Goal: Check status: Check status

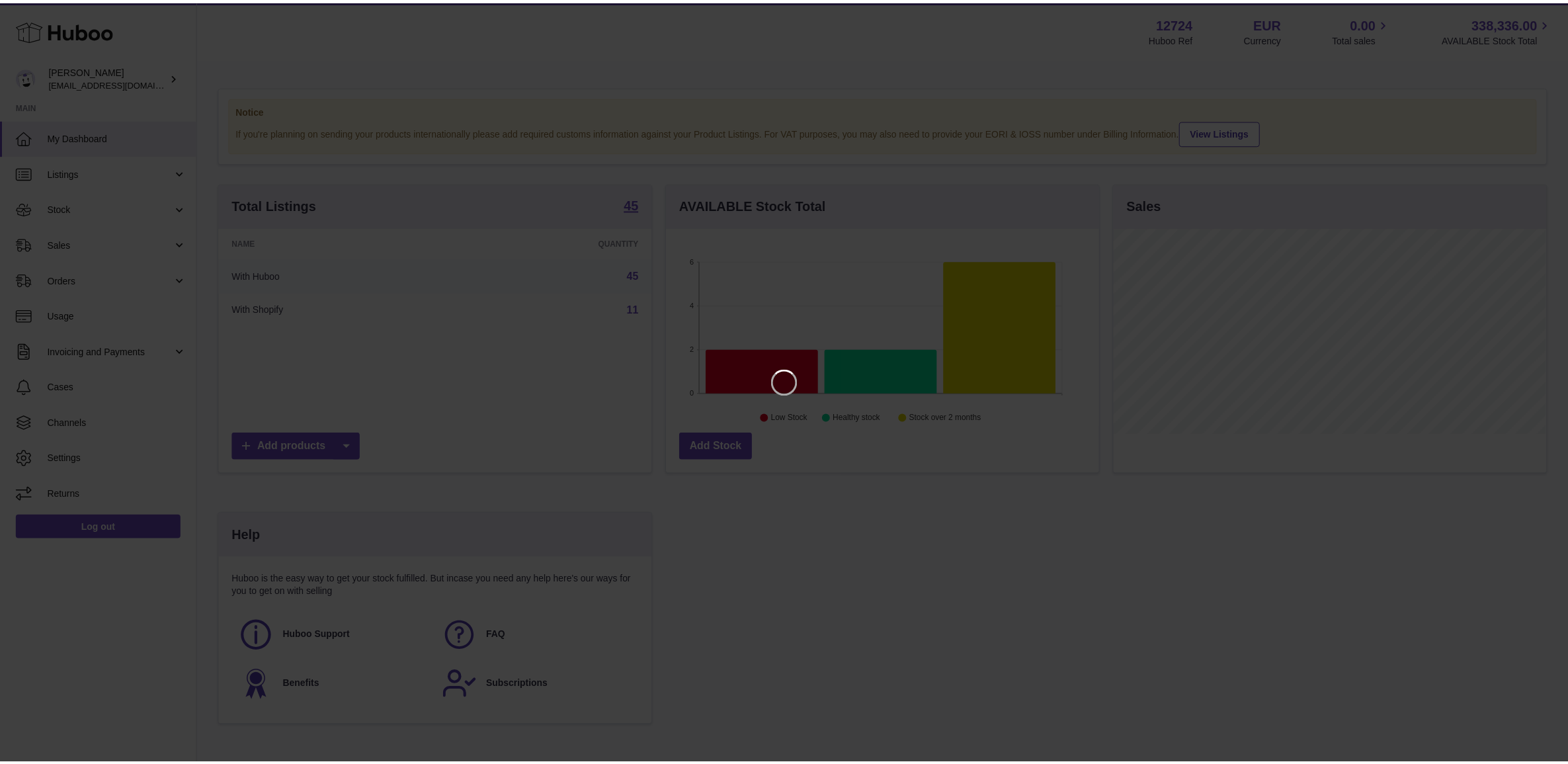
scroll to position [206, 435]
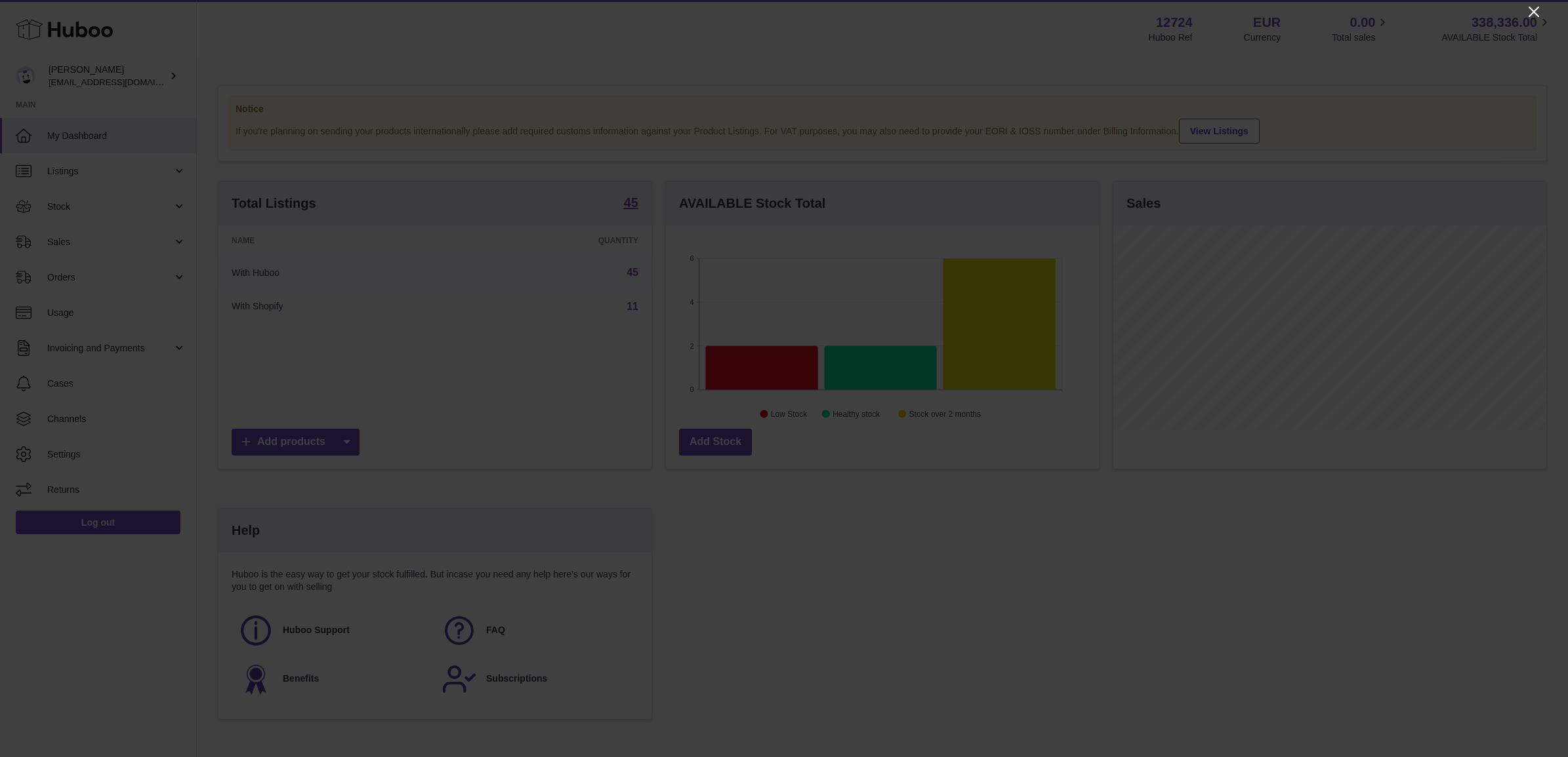
click at [1530, 8] on icon "Close" at bounding box center [1534, 11] width 11 height 11
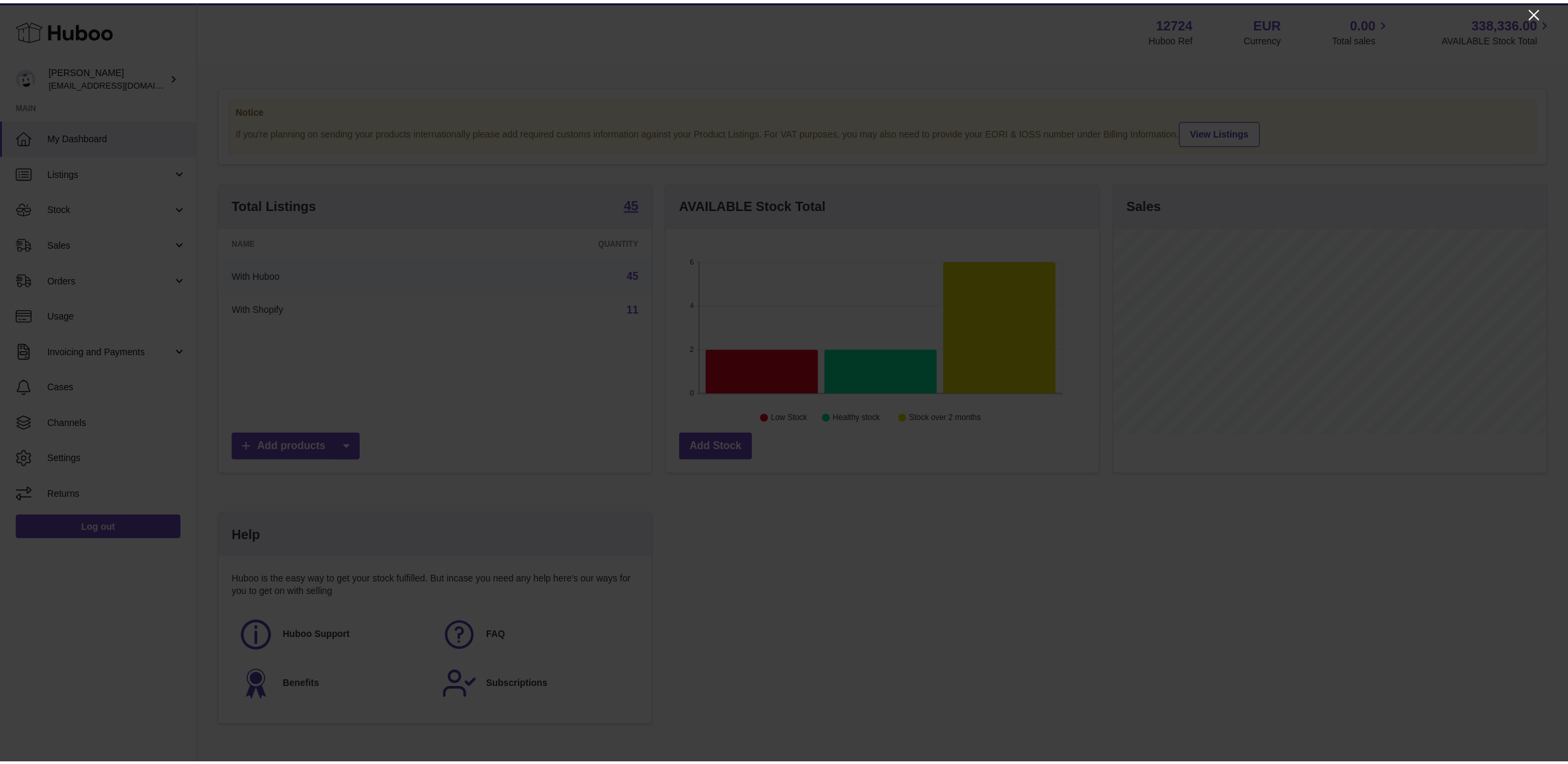
scroll to position [661389, 660738]
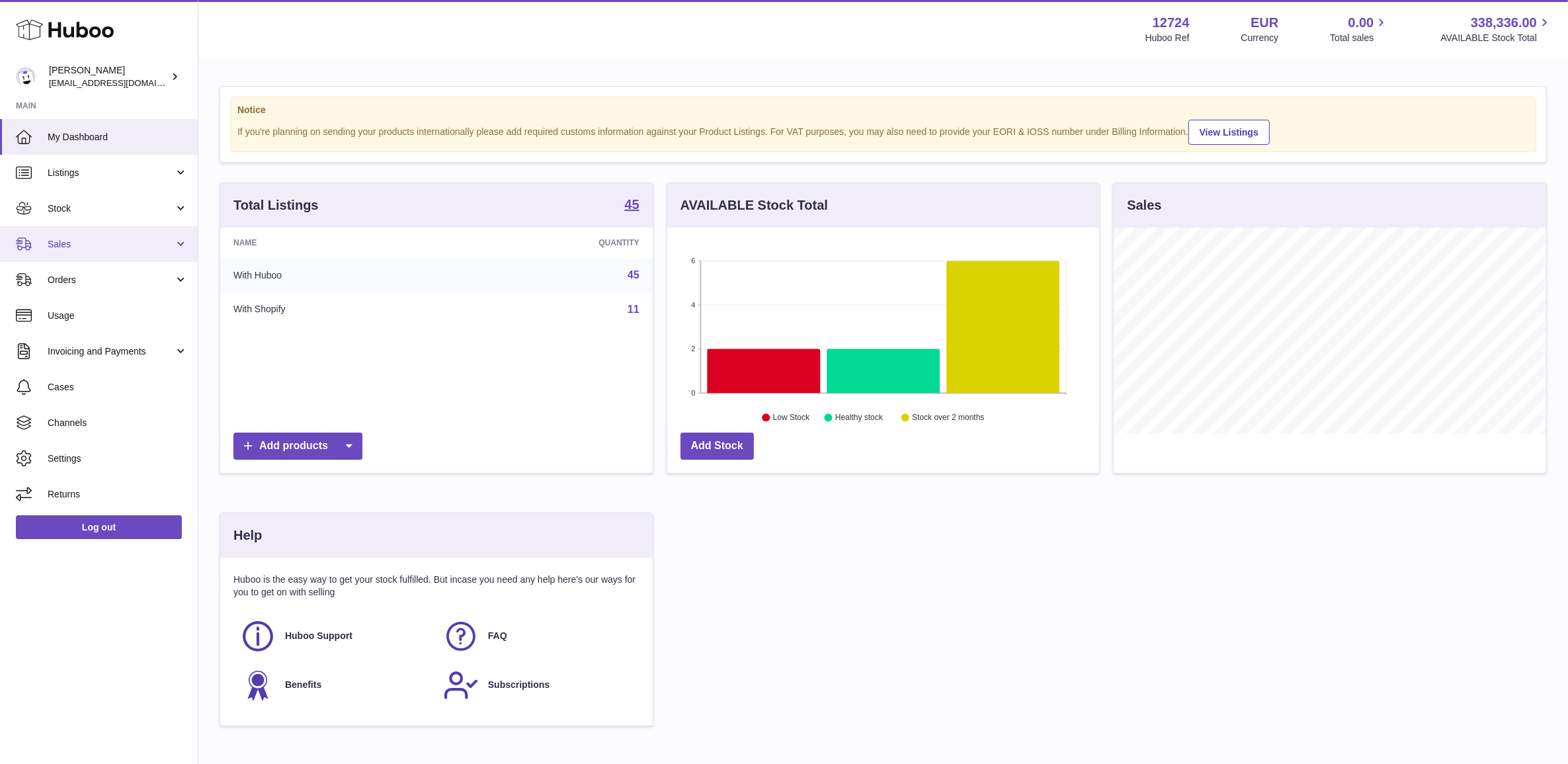
click at [70, 246] on span "Sales" at bounding box center [110, 244] width 127 height 12
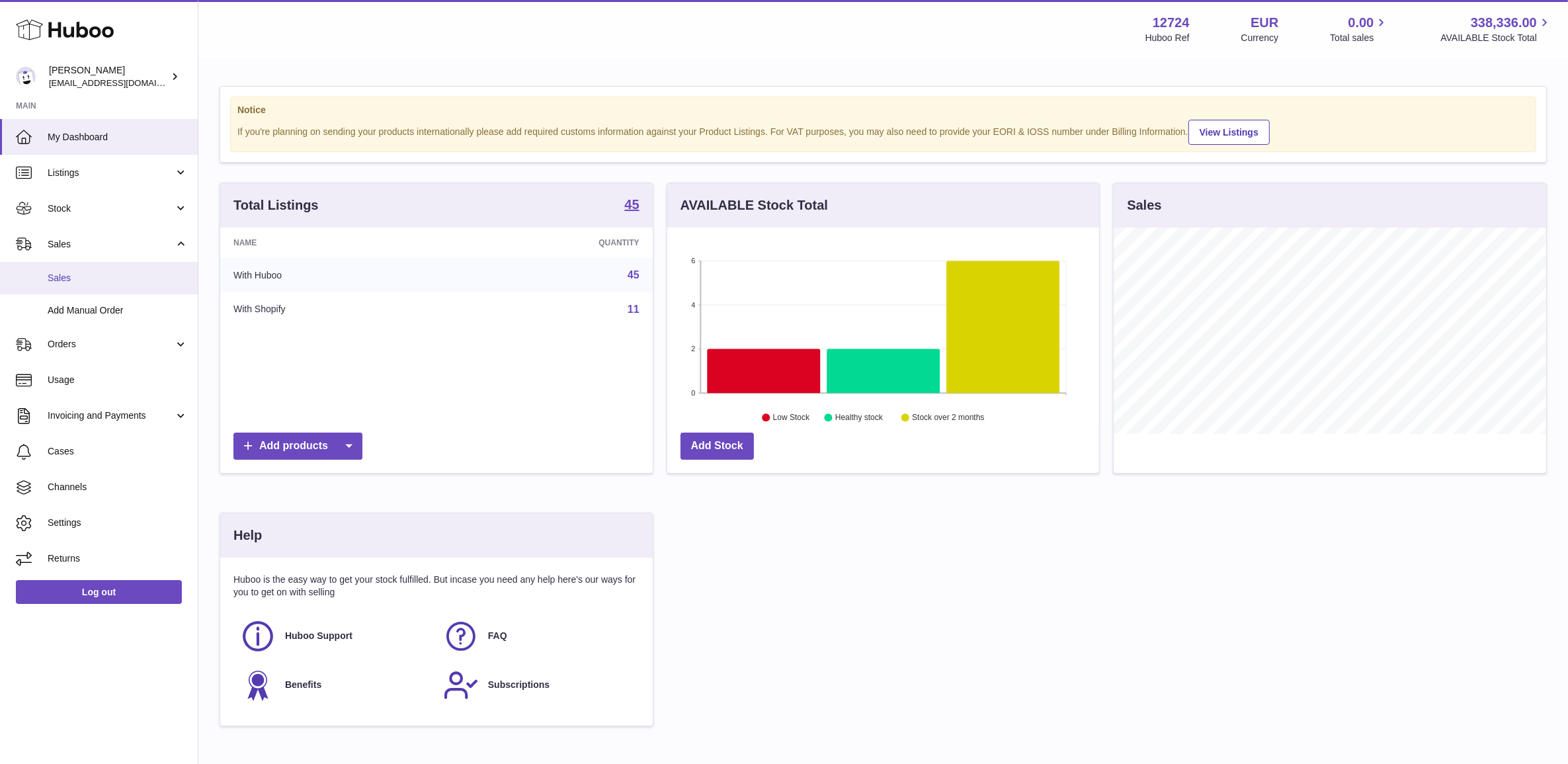
click at [84, 280] on span "Sales" at bounding box center [117, 278] width 140 height 12
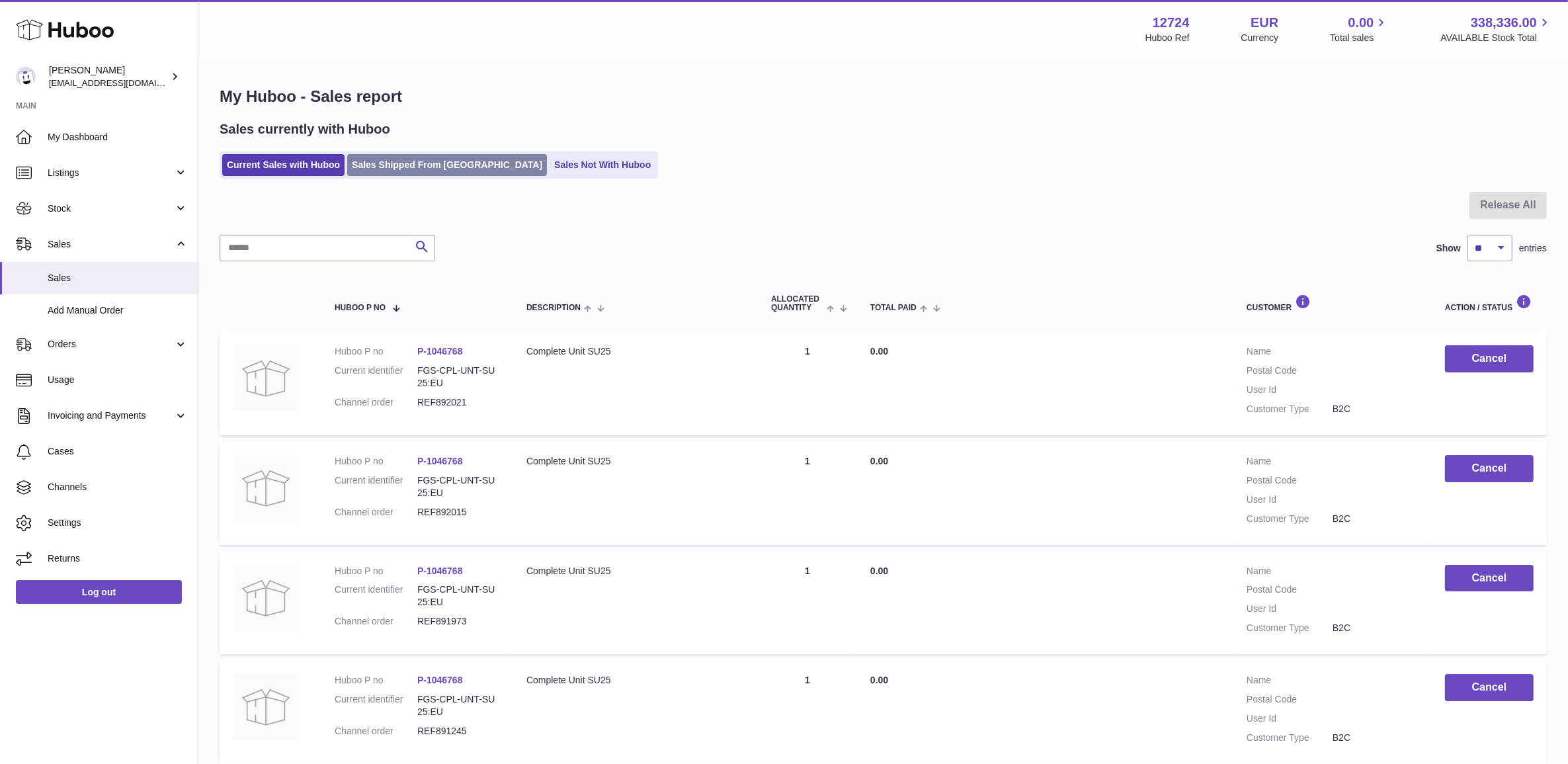
click at [433, 166] on link "Sales Shipped From [GEOGRAPHIC_DATA]" at bounding box center [447, 165] width 200 height 21
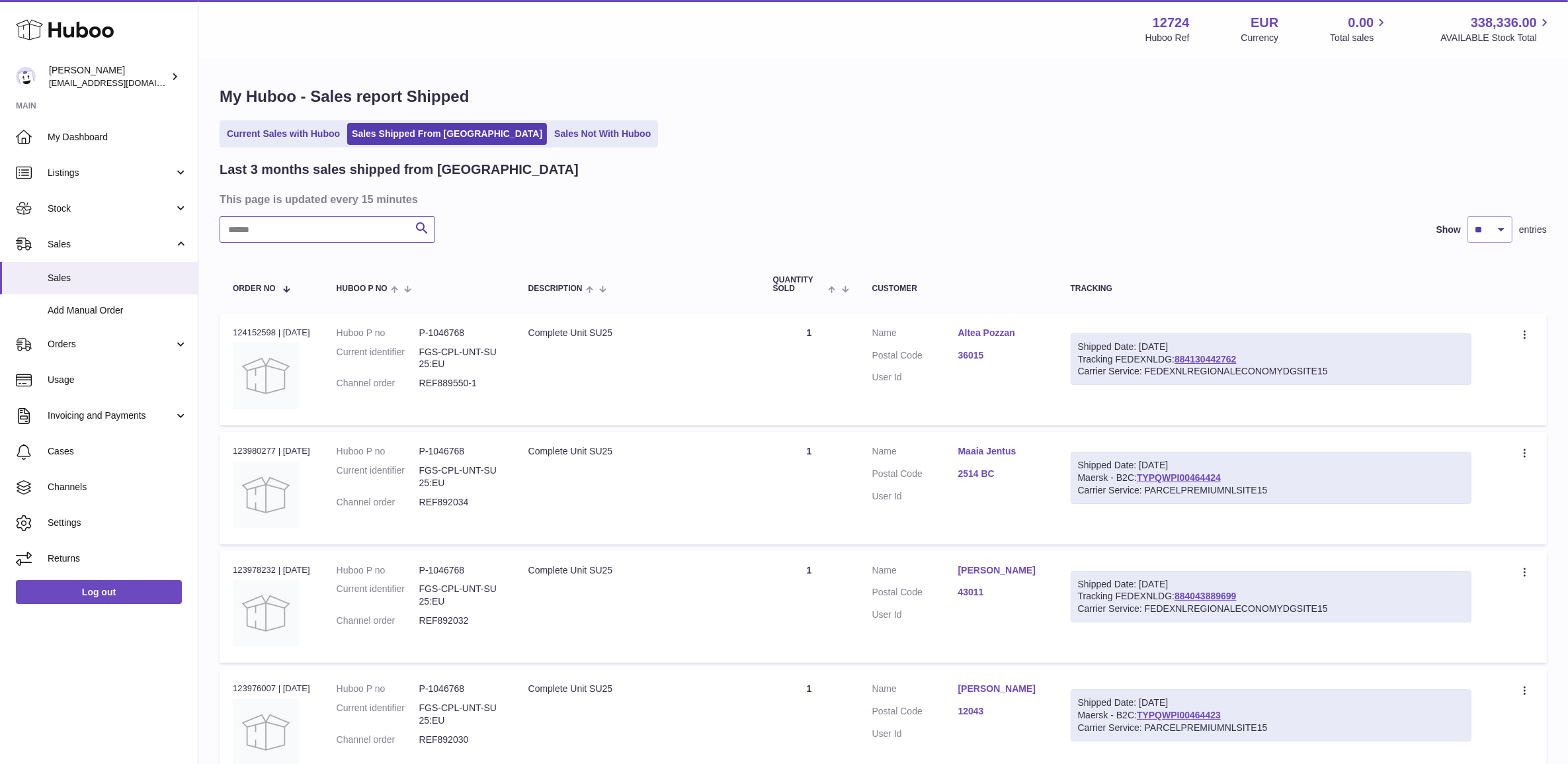
click at [317, 233] on input "text" at bounding box center [327, 230] width 216 height 27
type input "*****"
